Goal: Information Seeking & Learning: Learn about a topic

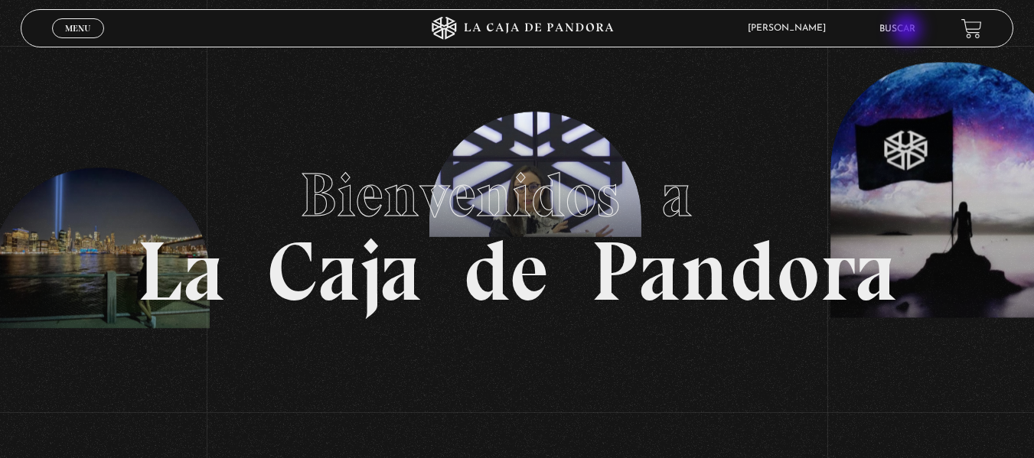
click at [909, 31] on link "Buscar" at bounding box center [897, 28] width 36 height 9
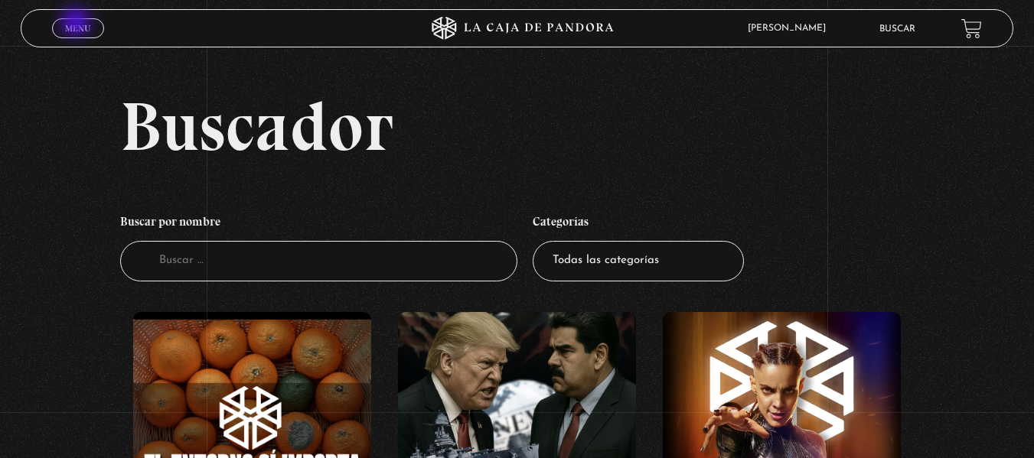
click at [79, 26] on span "Menu" at bounding box center [77, 28] width 25 height 9
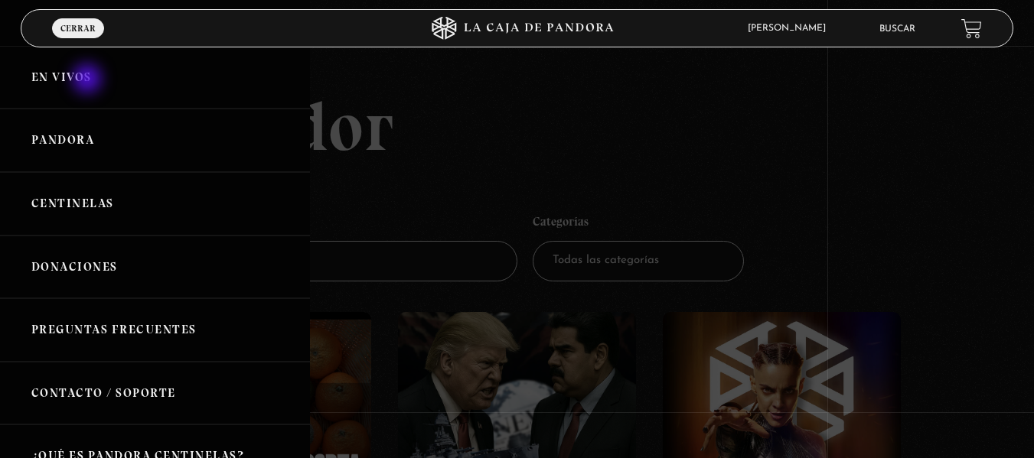
click at [89, 80] on link "En vivos" at bounding box center [155, 78] width 310 height 64
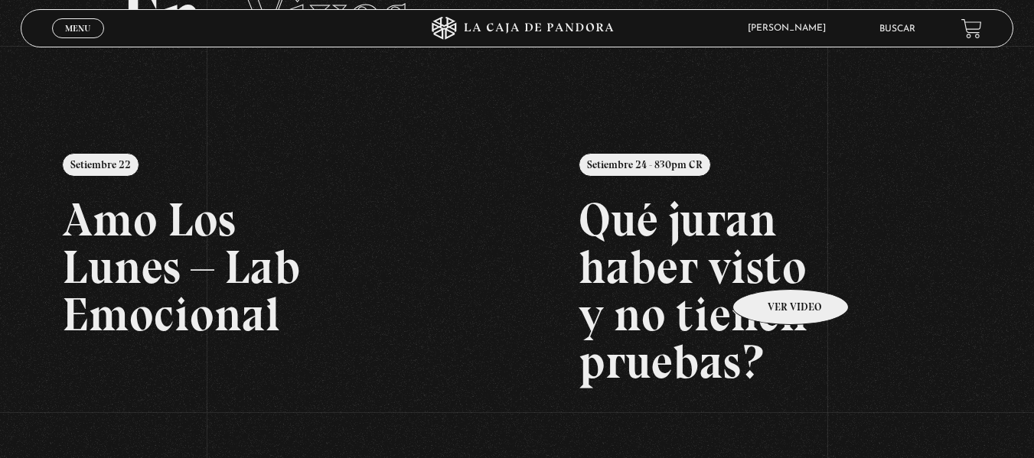
scroll to position [77, 0]
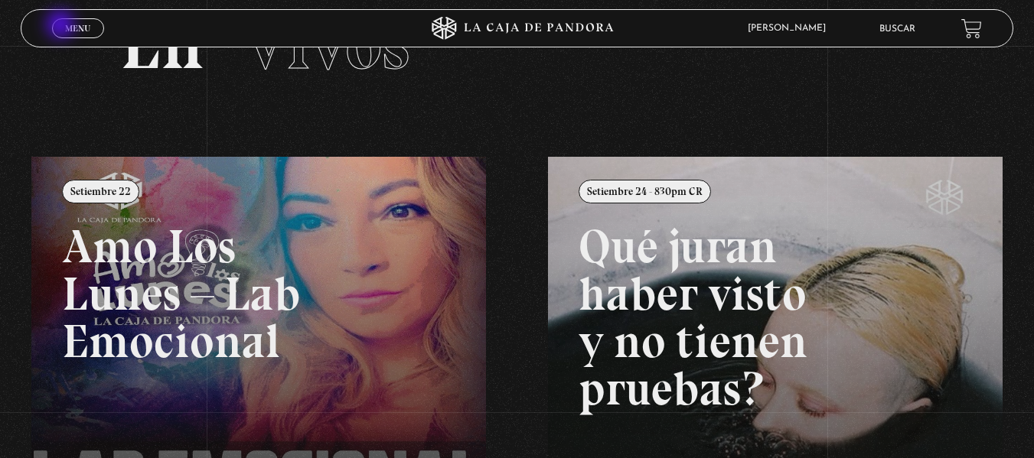
click at [65, 26] on span "Menu" at bounding box center [77, 28] width 25 height 9
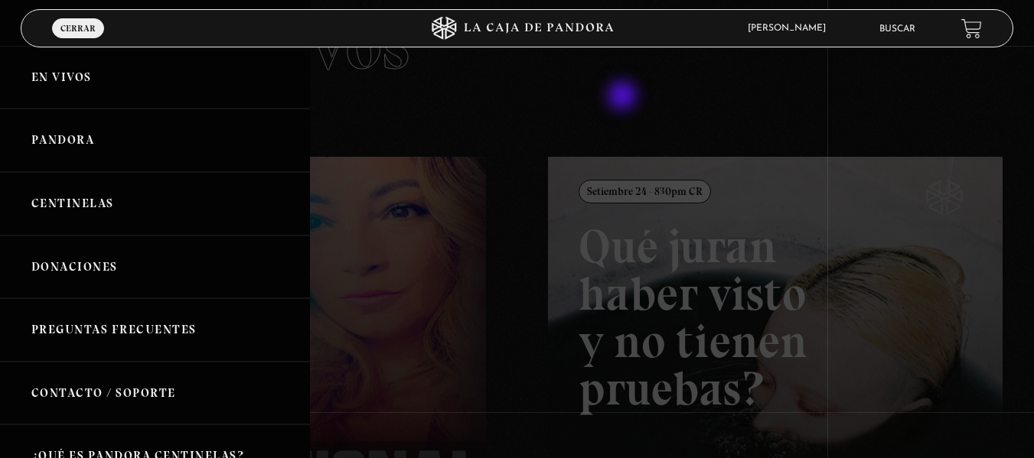
click at [624, 96] on div at bounding box center [517, 229] width 1034 height 458
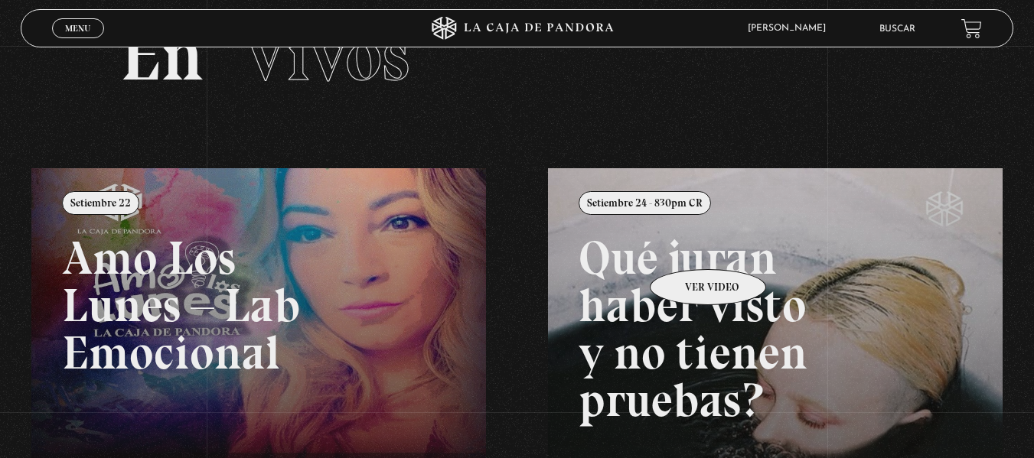
scroll to position [0, 0]
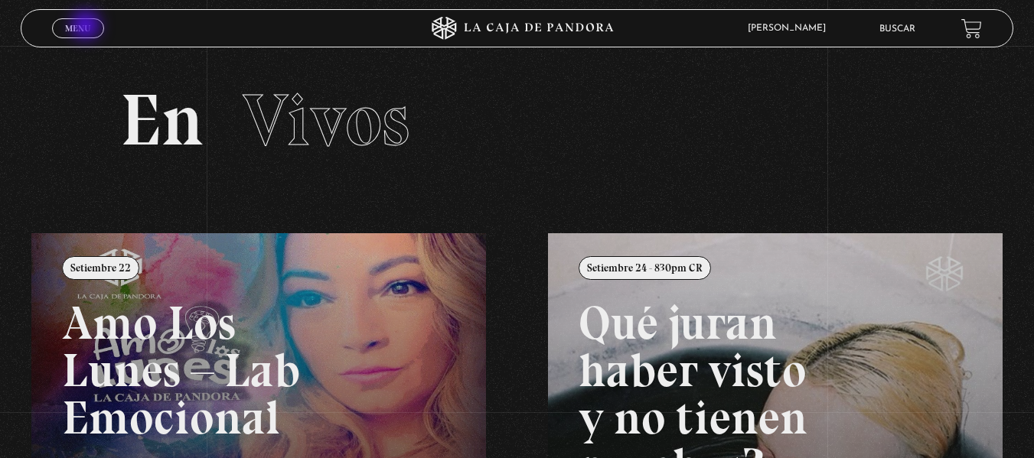
click at [87, 27] on span "Menu" at bounding box center [77, 28] width 25 height 9
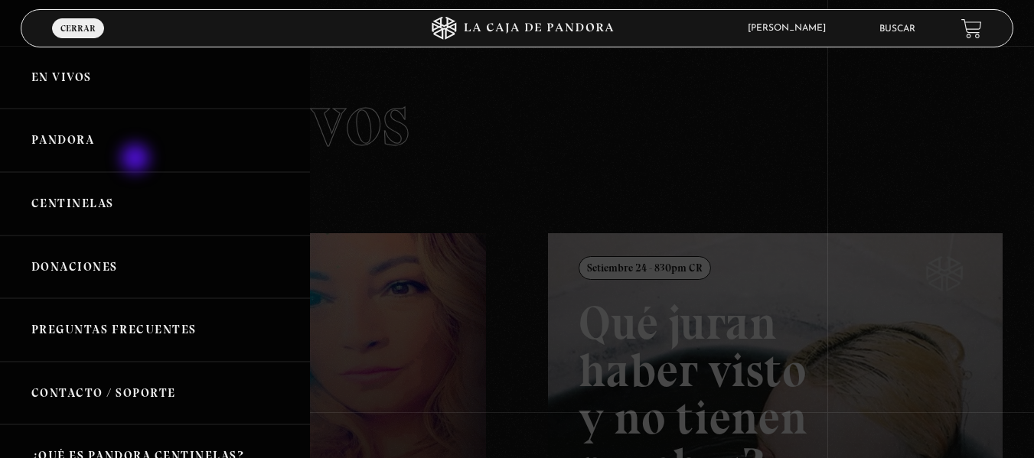
click at [137, 160] on link "Pandora" at bounding box center [155, 141] width 310 height 64
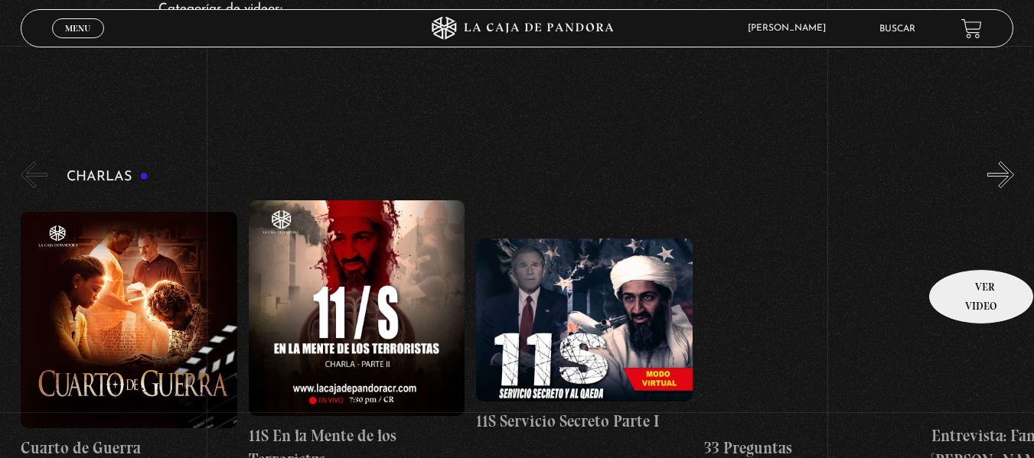
scroll to position [153, 0]
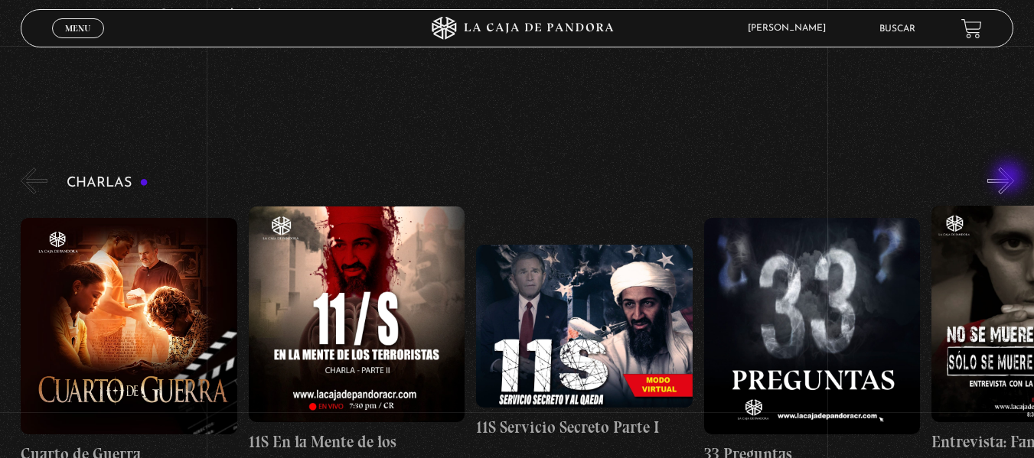
click at [1010, 178] on button "»" at bounding box center [1000, 181] width 27 height 27
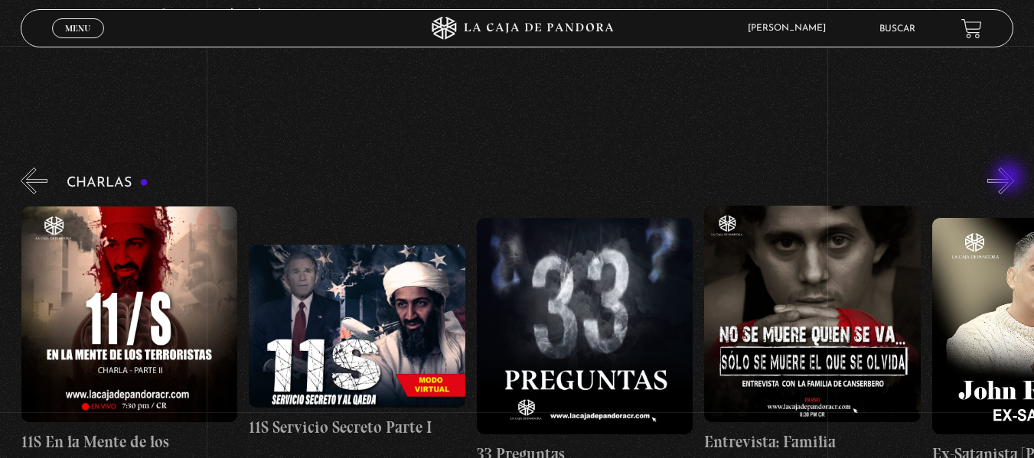
click at [1010, 178] on button "»" at bounding box center [1000, 181] width 27 height 27
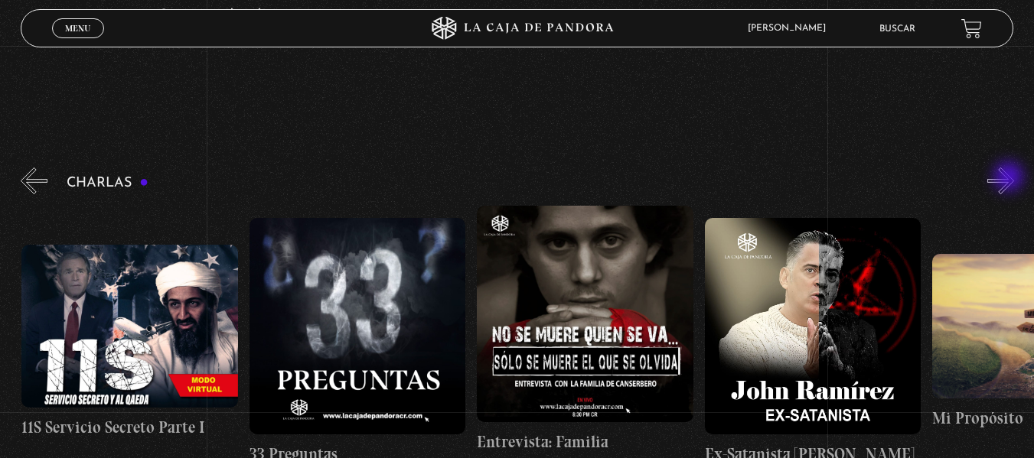
scroll to position [0, 455]
click at [1010, 178] on button "»" at bounding box center [1000, 181] width 27 height 27
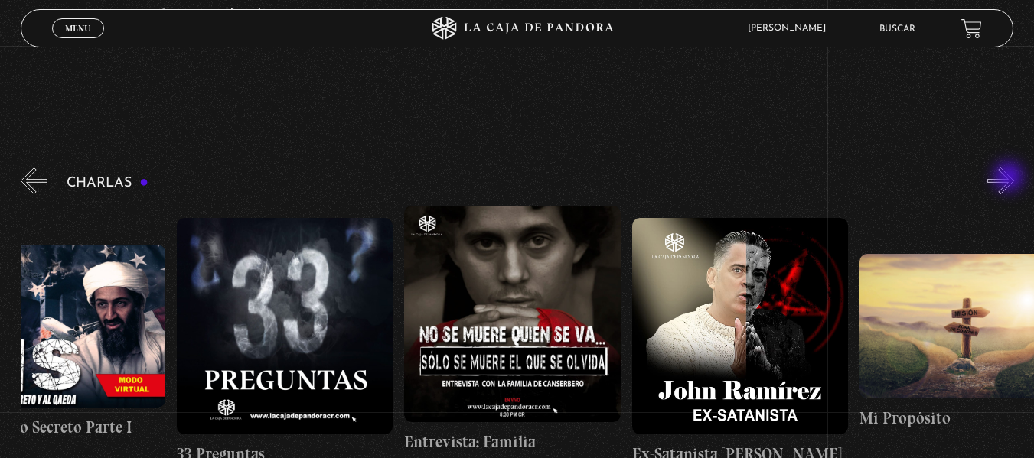
scroll to position [0, 569]
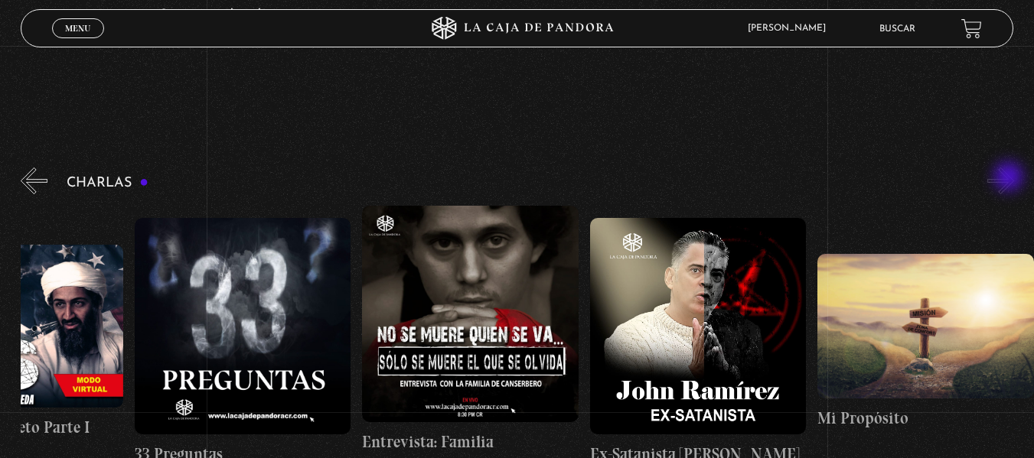
click at [1010, 178] on button "»" at bounding box center [1000, 181] width 27 height 27
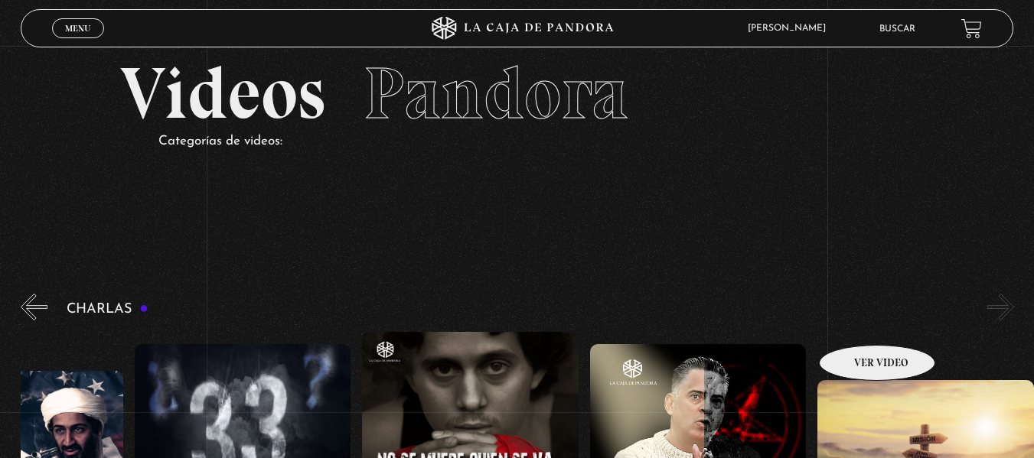
scroll to position [0, 0]
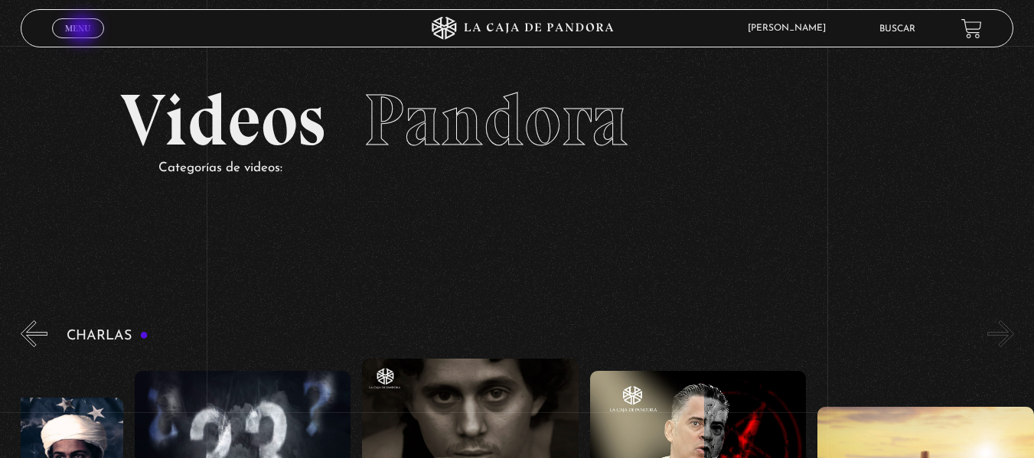
click at [83, 31] on span "Menu" at bounding box center [77, 28] width 25 height 9
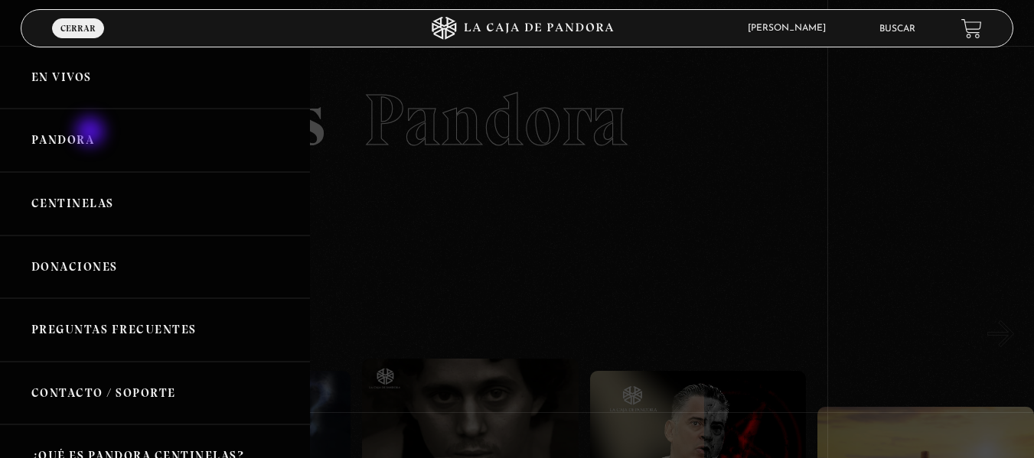
click at [92, 133] on link "Pandora" at bounding box center [155, 141] width 310 height 64
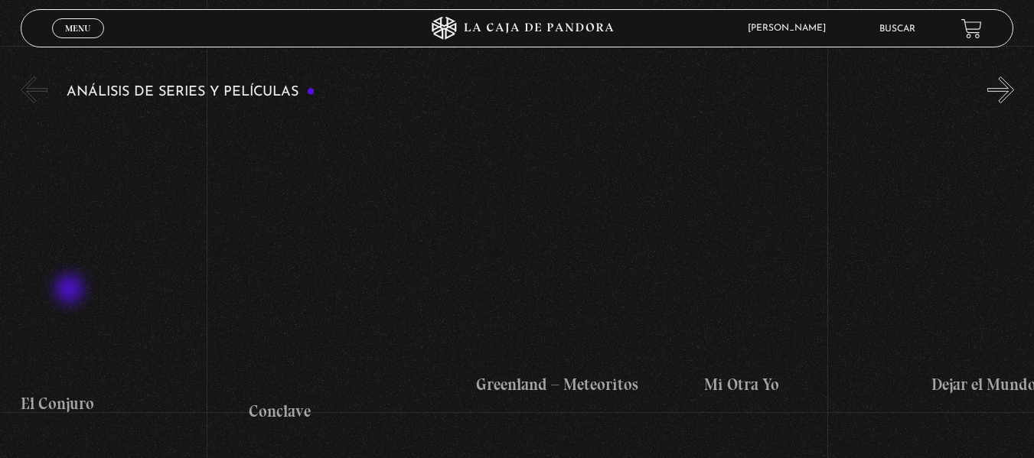
scroll to position [2679, 0]
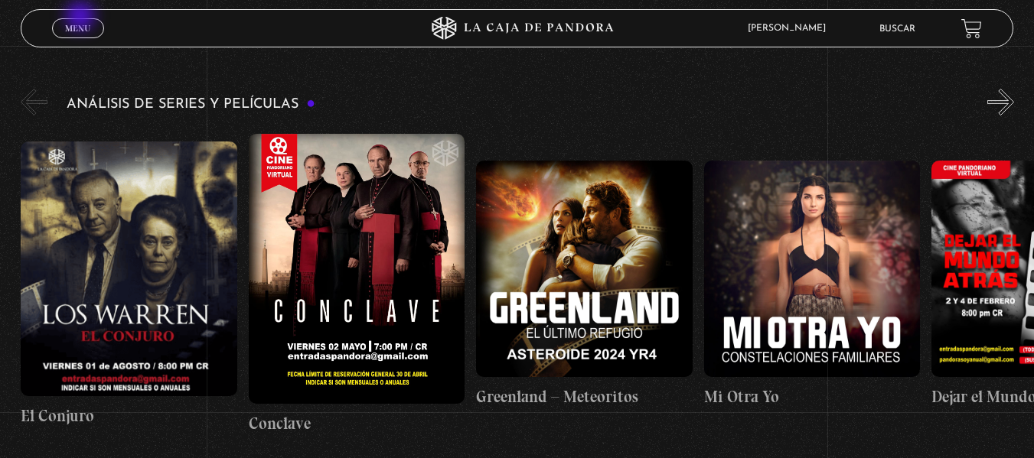
click at [82, 18] on link "Menu Cerrar" at bounding box center [78, 28] width 52 height 20
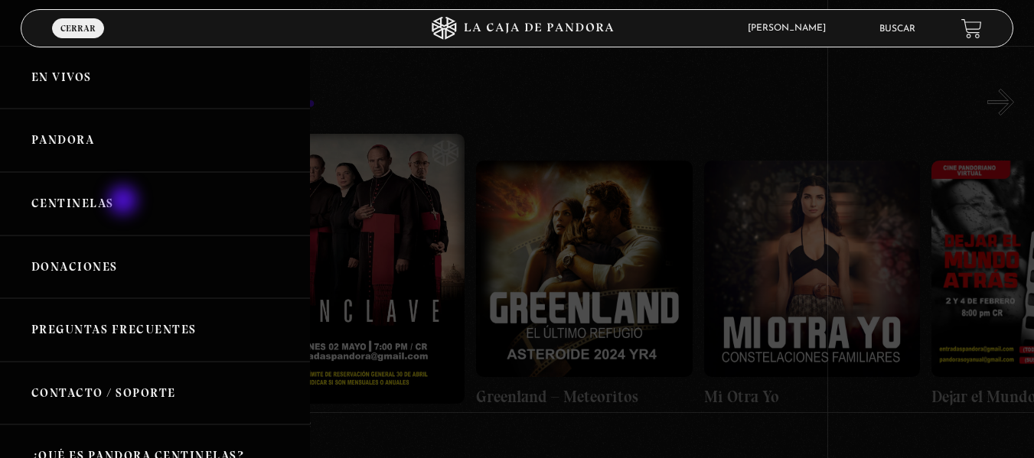
click at [126, 210] on link "Centinelas" at bounding box center [155, 204] width 310 height 64
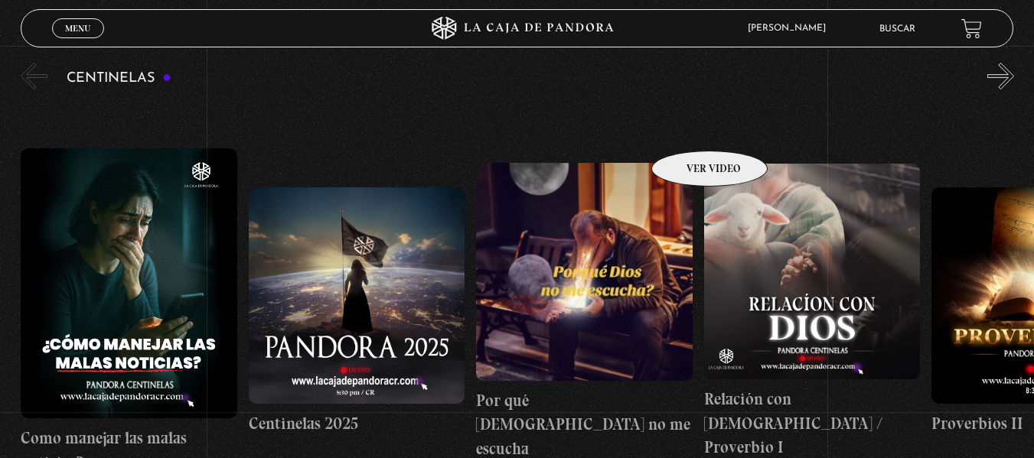
scroll to position [147, 0]
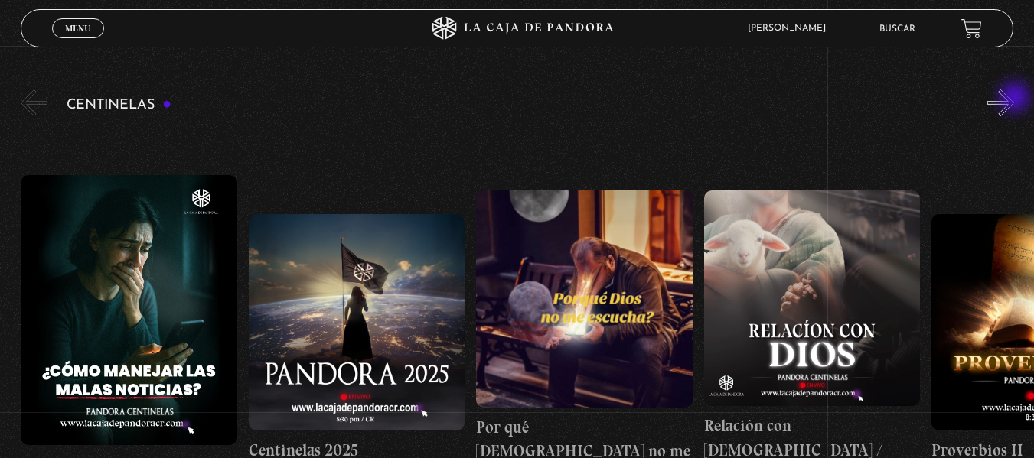
click at [1014, 99] on button "»" at bounding box center [1000, 103] width 27 height 27
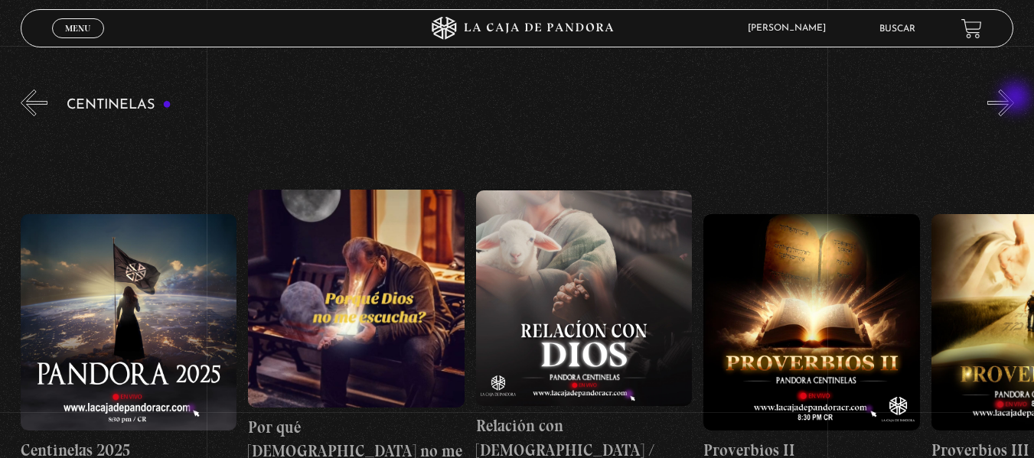
click at [1014, 99] on button "»" at bounding box center [1000, 103] width 27 height 27
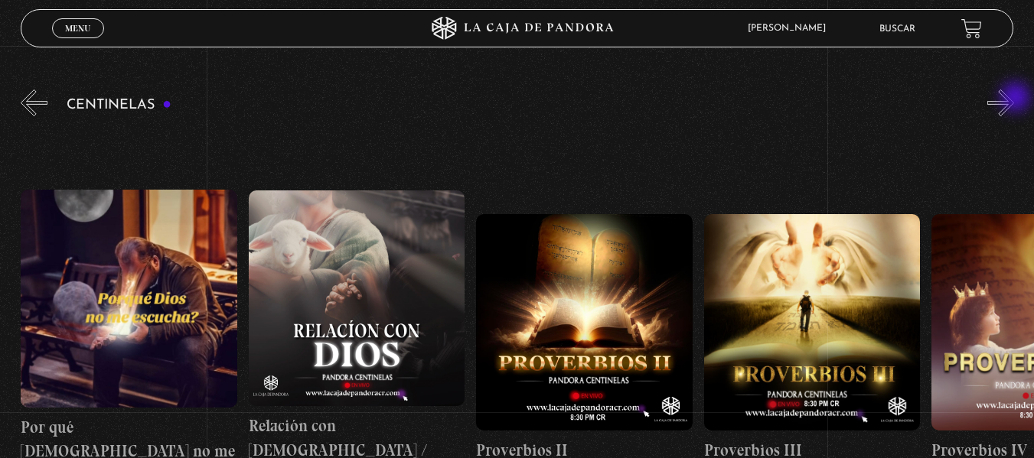
click at [1014, 99] on button "»" at bounding box center [1000, 103] width 27 height 27
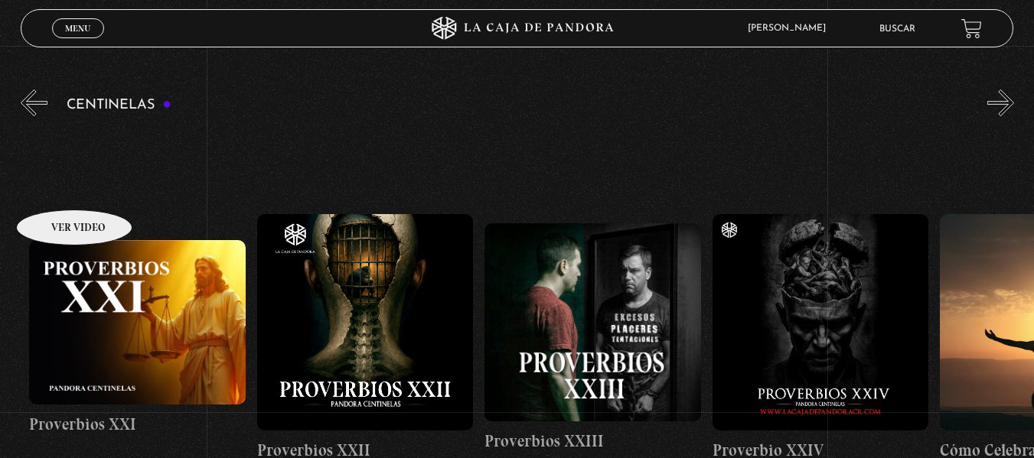
scroll to position [0, 5261]
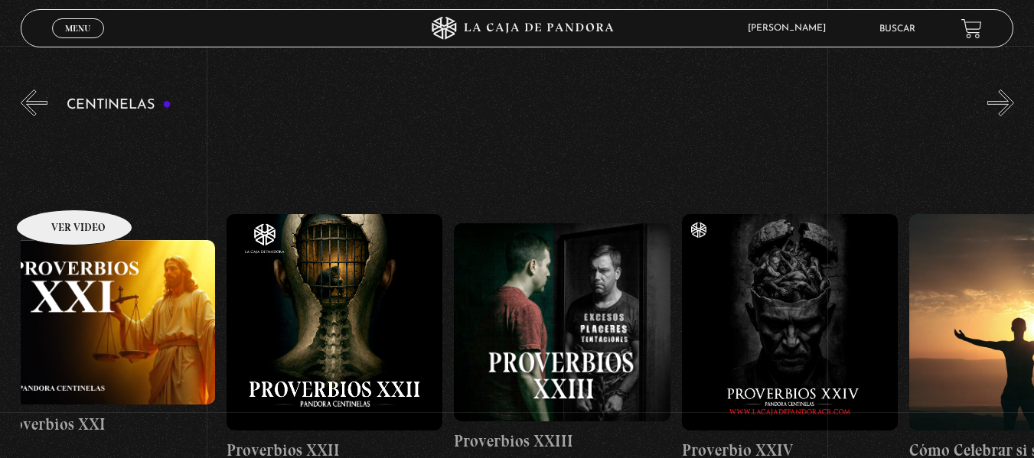
drag, startPoint x: 969, startPoint y: 183, endPoint x: 54, endPoint y: 187, distance: 915.4
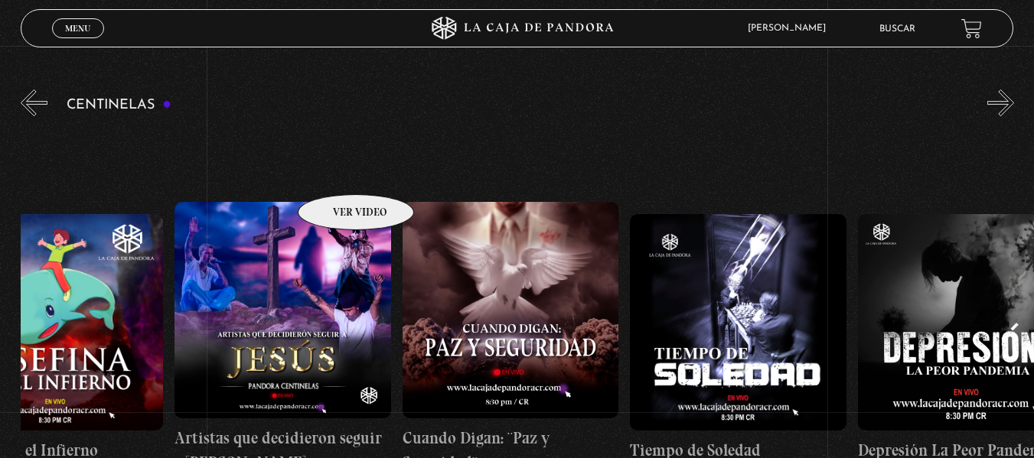
scroll to position [0, 6474]
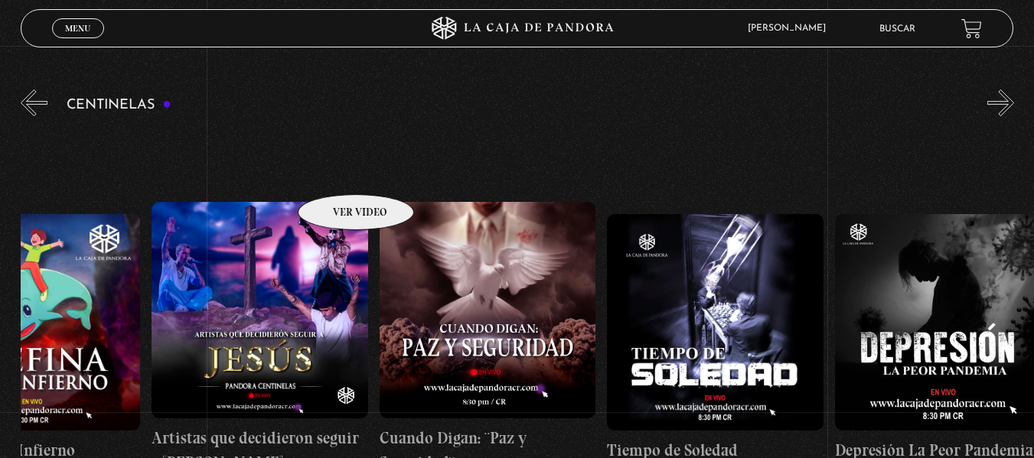
drag, startPoint x: 579, startPoint y: 166, endPoint x: 336, endPoint y: 171, distance: 242.7
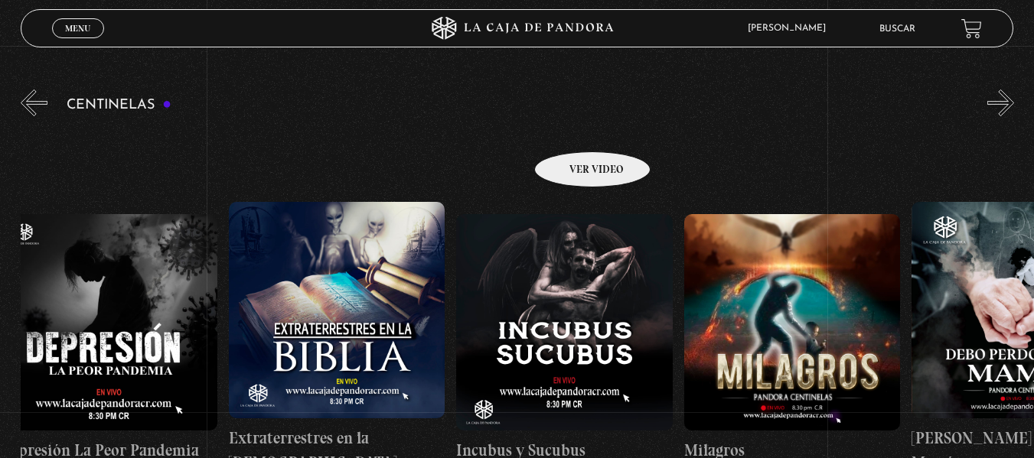
scroll to position [0, 7951]
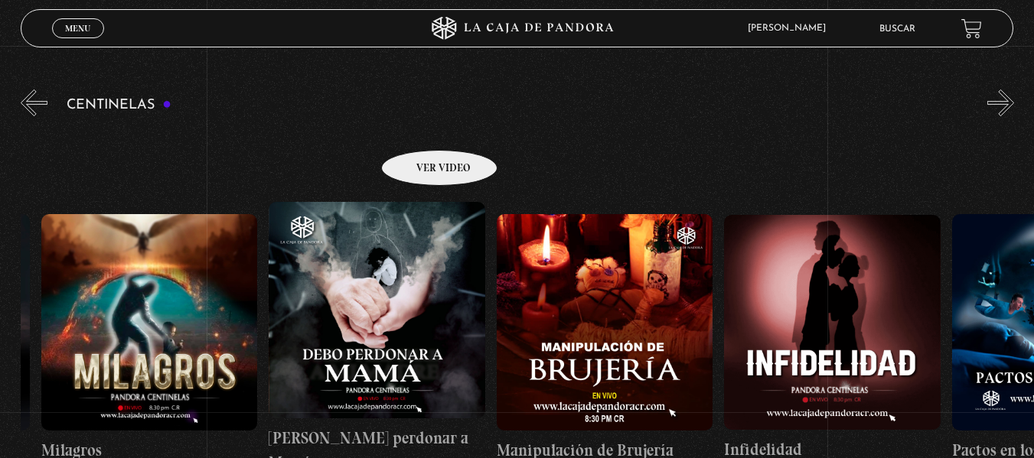
drag, startPoint x: 715, startPoint y: 128, endPoint x: 419, endPoint y: 127, distance: 295.5
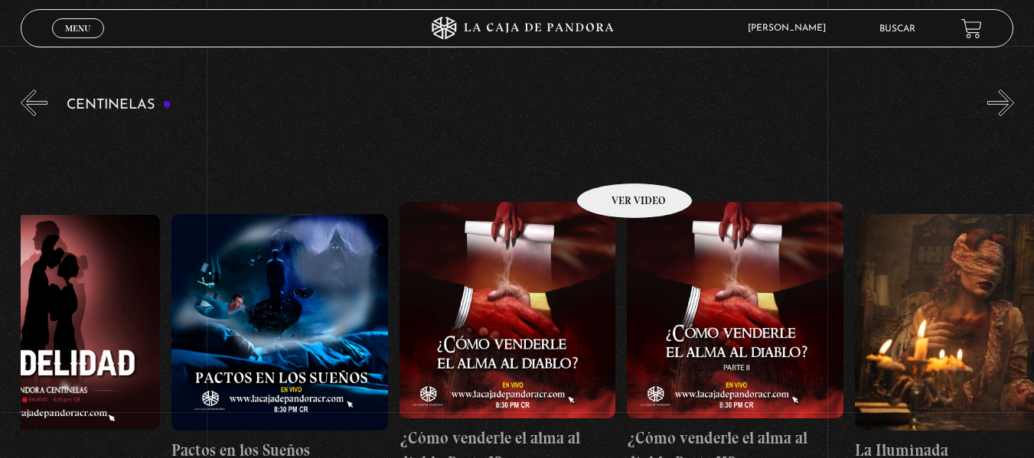
scroll to position [0, 8755]
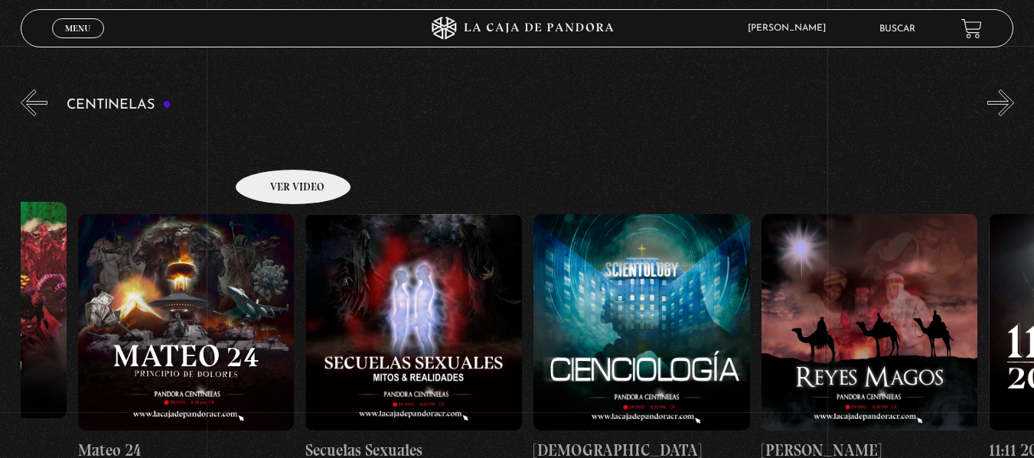
drag, startPoint x: 753, startPoint y: 156, endPoint x: 258, endPoint y: 145, distance: 495.3
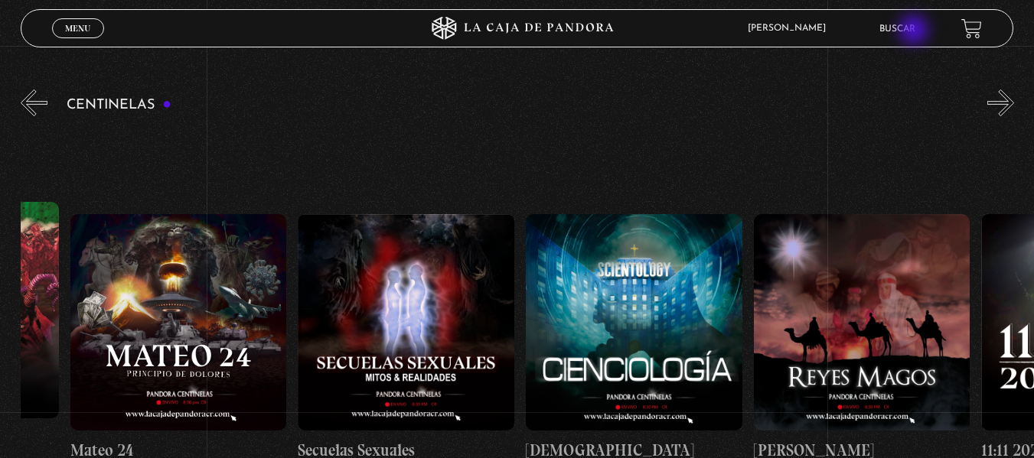
click at [915, 31] on link "Buscar" at bounding box center [897, 28] width 36 height 9
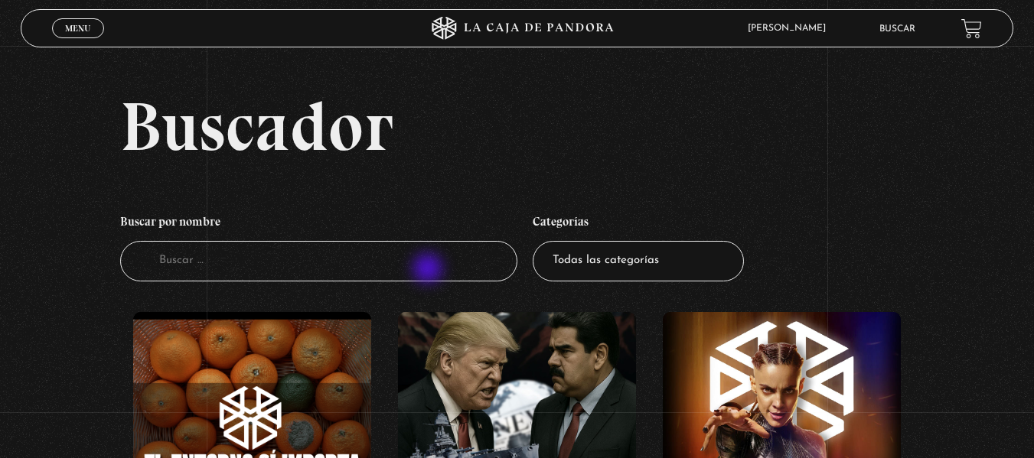
click at [427, 266] on input "Buscador" at bounding box center [318, 261] width 397 height 41
type input "israel"
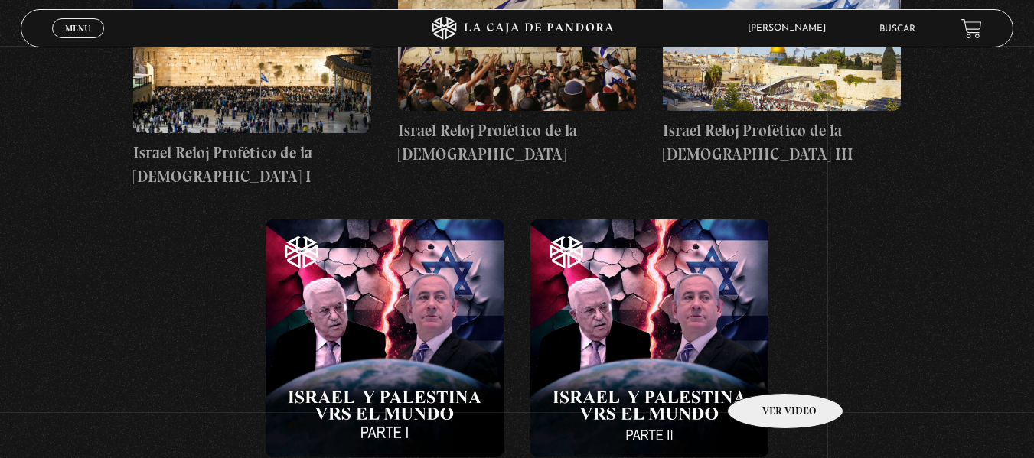
scroll to position [1072, 0]
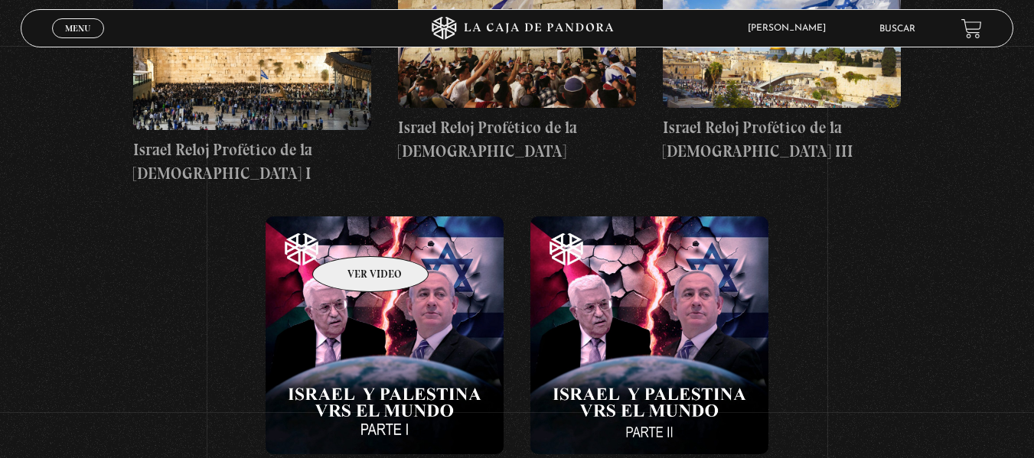
click at [350, 233] on figure at bounding box center [385, 336] width 238 height 238
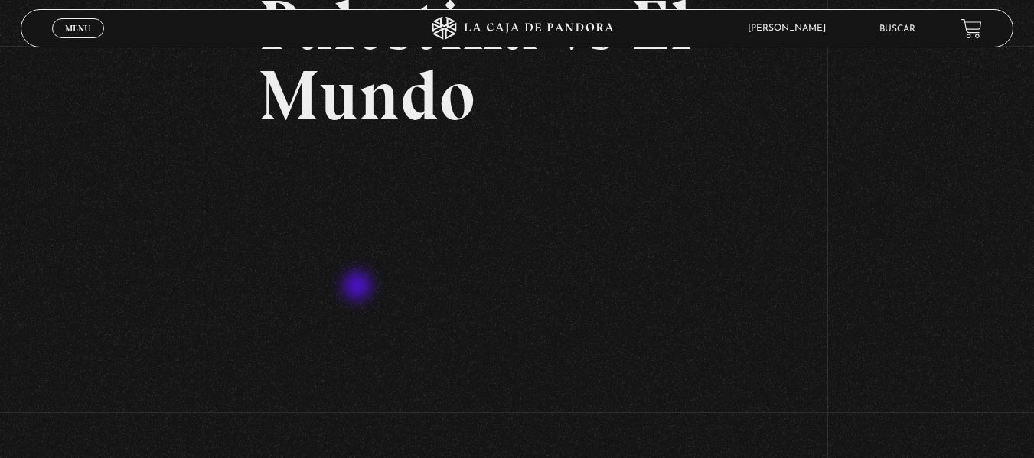
scroll to position [230, 0]
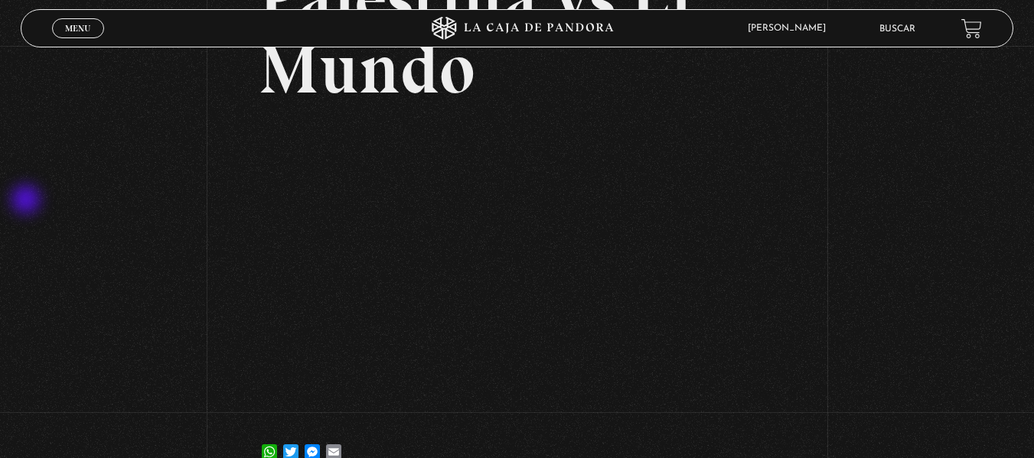
click at [28, 201] on div "Volver [DATE] Israel y Palestina vs El Mundo WhatsApp Twitter Messenger Email" at bounding box center [517, 151] width 1034 height 671
click at [81, 35] on link "Menu Cerrar" at bounding box center [78, 28] width 52 height 20
